Goal: Check status: Check status

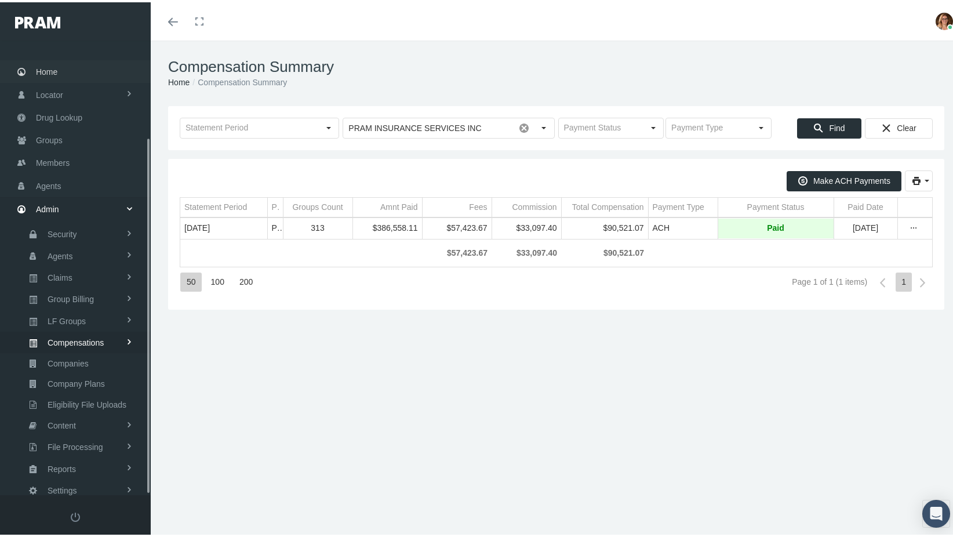
scroll to position [17, 0]
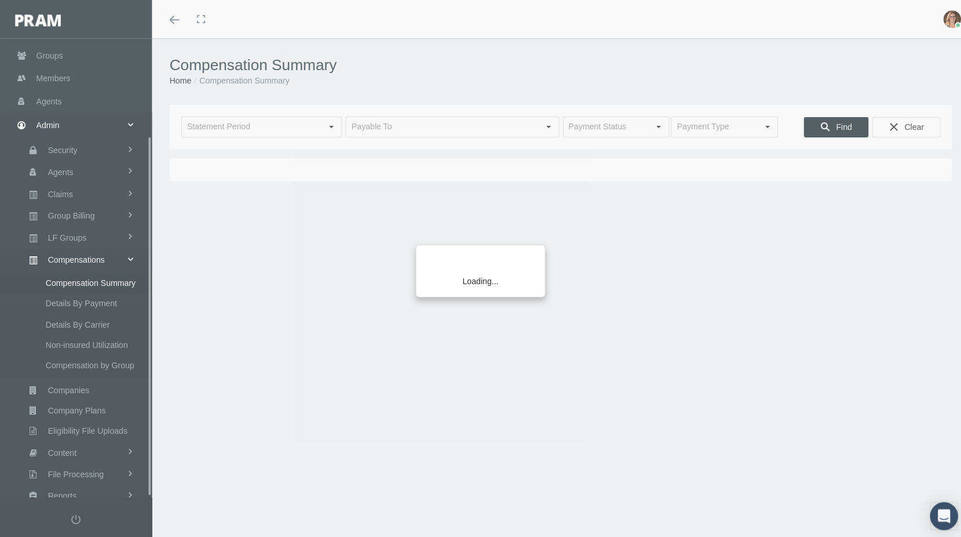
scroll to position [123, 0]
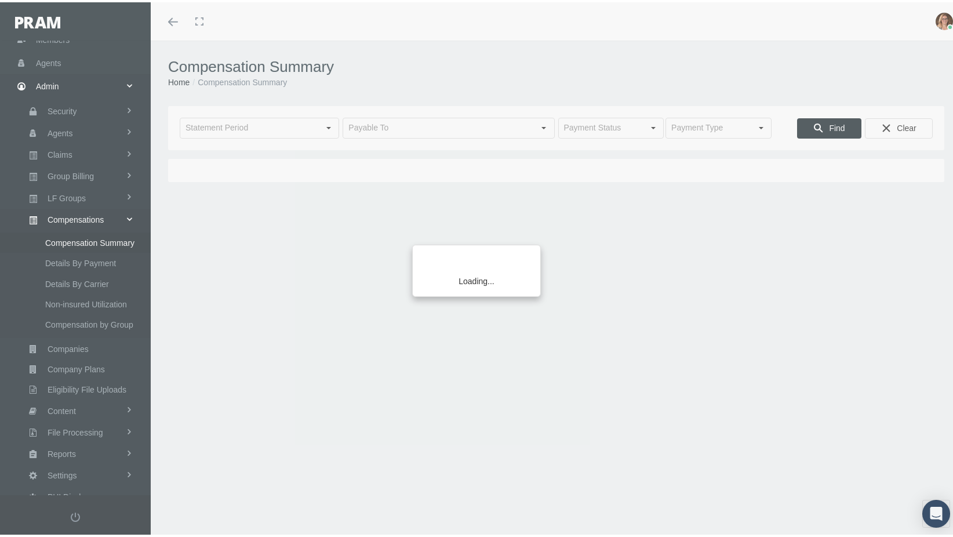
type input "[DATE]"
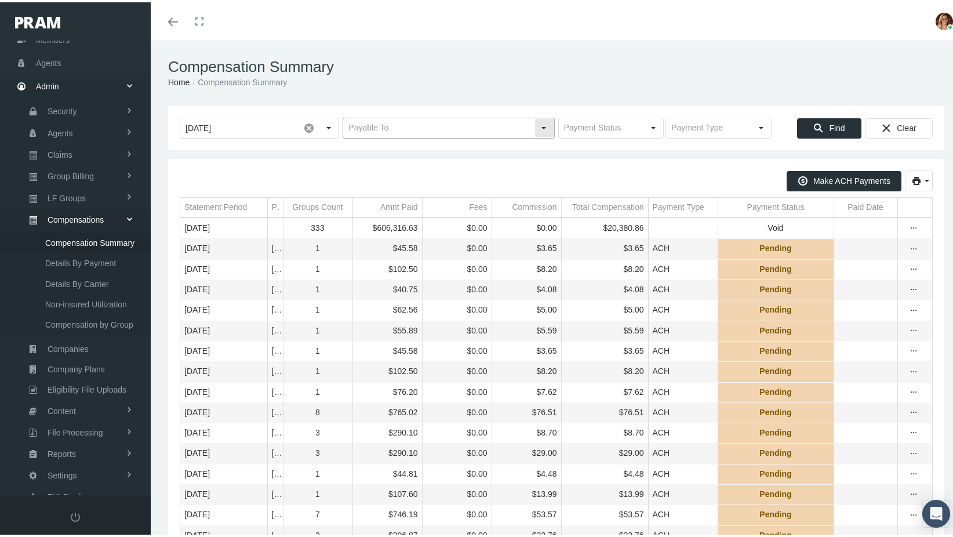
click at [476, 127] on input "text" at bounding box center [438, 126] width 191 height 20
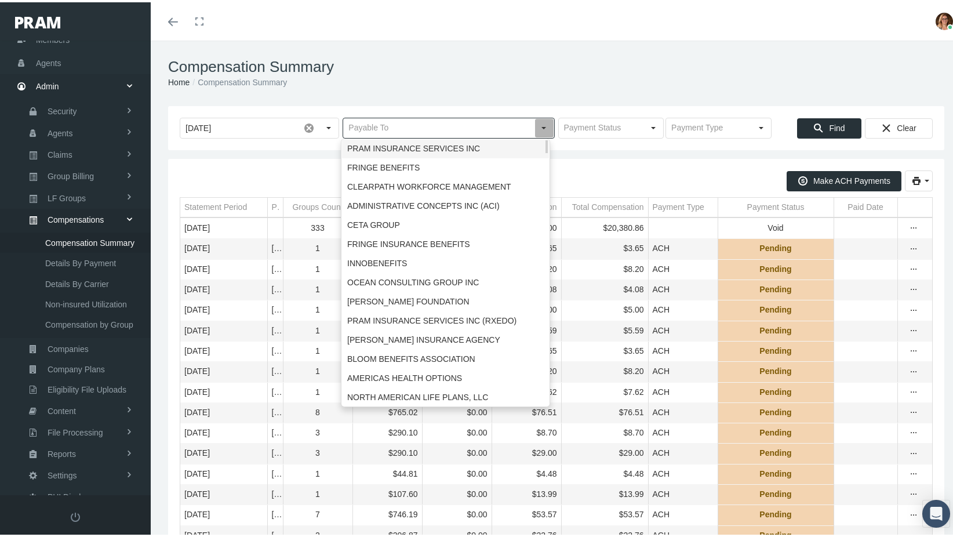
click at [457, 144] on div "PRAM INSURANCE SERVICES INC" at bounding box center [445, 146] width 207 height 19
type input "PRAM INSURANCE SERVICES INC"
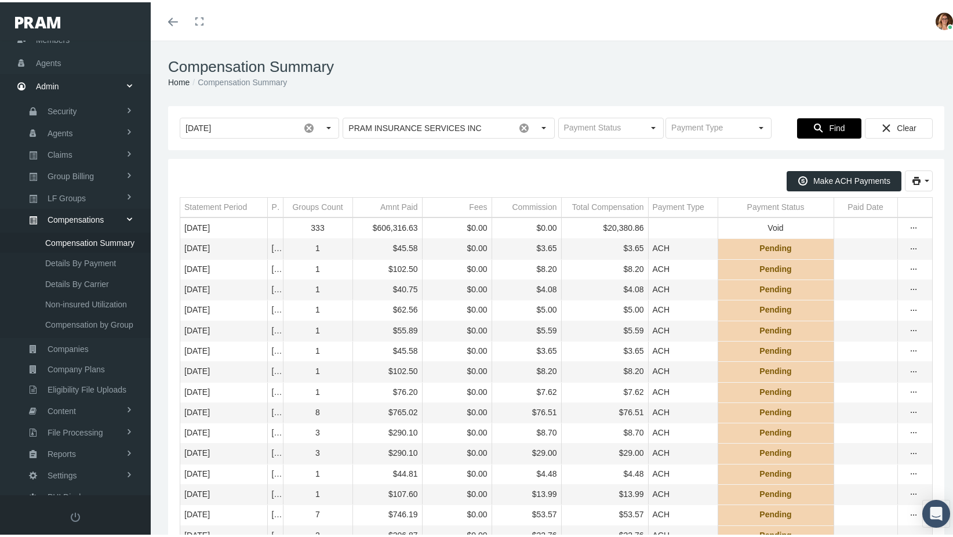
click at [814, 127] on icon "Find" at bounding box center [818, 126] width 10 height 10
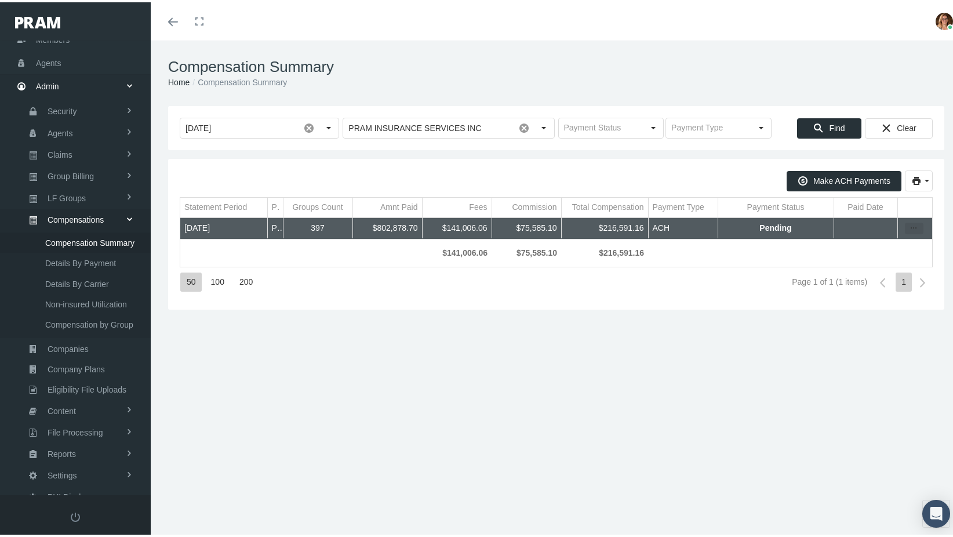
click at [909, 226] on icon "more" at bounding box center [914, 226] width 10 height 10
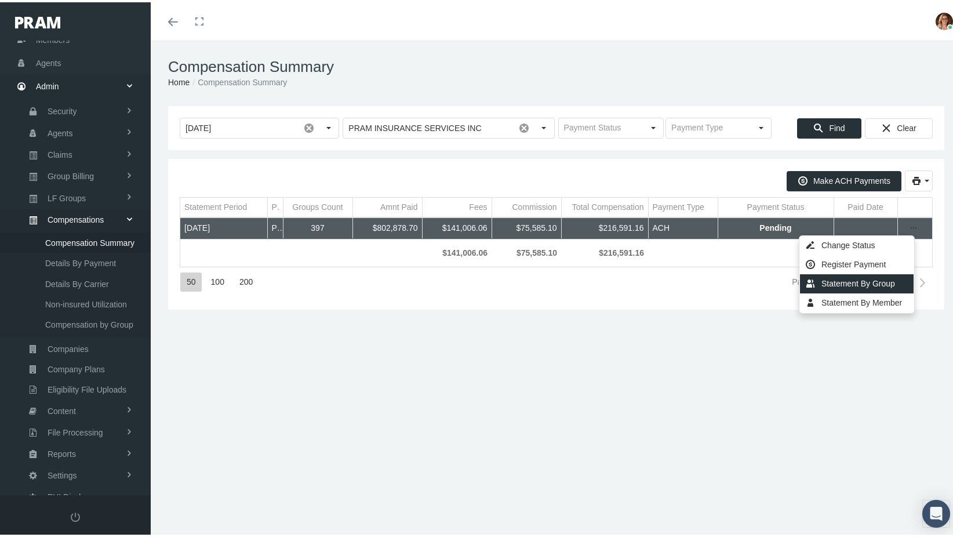
click at [859, 274] on div "Statement By Group" at bounding box center [857, 281] width 114 height 19
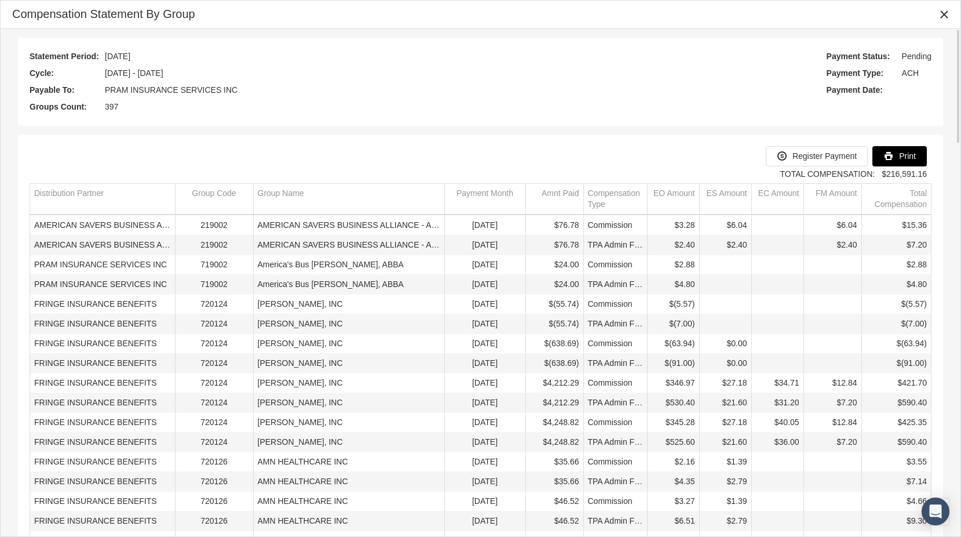
click at [887, 159] on icon "Print" at bounding box center [889, 156] width 10 height 10
drag, startPoint x: 395, startPoint y: 94, endPoint x: 381, endPoint y: 98, distance: 13.8
click at [395, 94] on div "Statement Period: August 2025 Cycle: 07/15/2025 - 08/14/2025 Payable To: PRAM I…" at bounding box center [481, 81] width 902 height 65
